Goal: Information Seeking & Learning: Learn about a topic

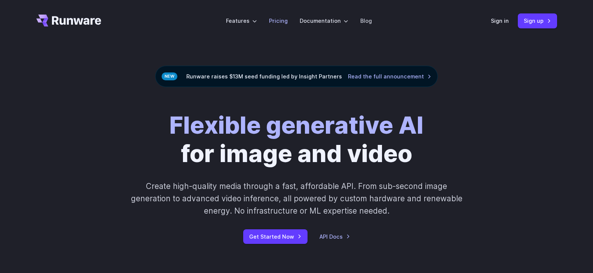
click at [280, 19] on link "Pricing" at bounding box center [278, 20] width 19 height 9
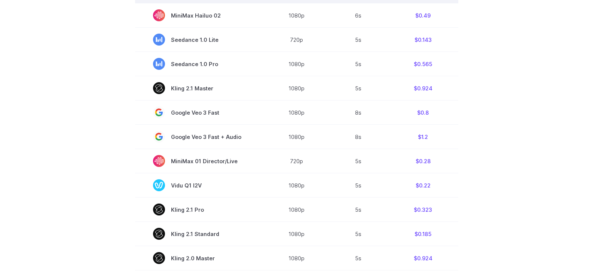
scroll to position [299, 0]
